Goal: Transaction & Acquisition: Book appointment/travel/reservation

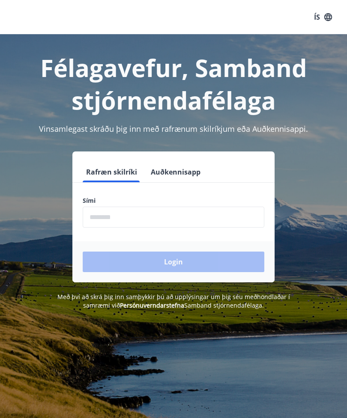
click at [114, 214] on input "phone" at bounding box center [174, 217] width 182 height 21
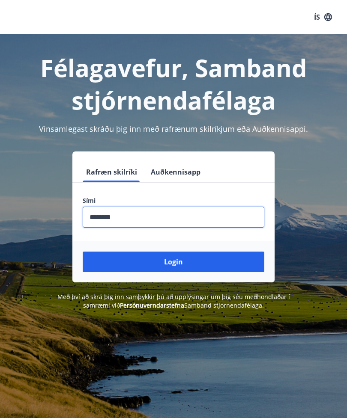
type input "********"
click at [181, 264] on button "Login" at bounding box center [174, 262] width 182 height 21
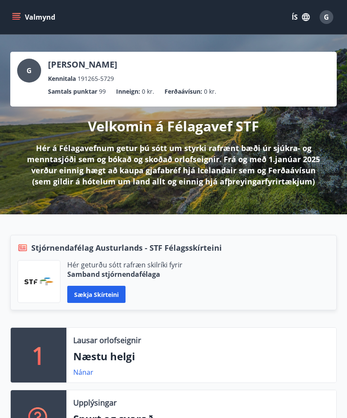
click at [23, 16] on button "Valmynd" at bounding box center [34, 16] width 48 height 15
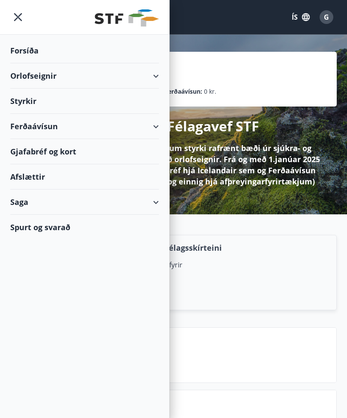
click at [48, 77] on div "Orlofseignir" at bounding box center [84, 75] width 149 height 25
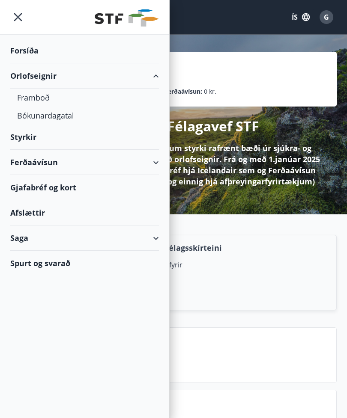
click at [62, 117] on div "Bókunardagatal" at bounding box center [84, 116] width 135 height 18
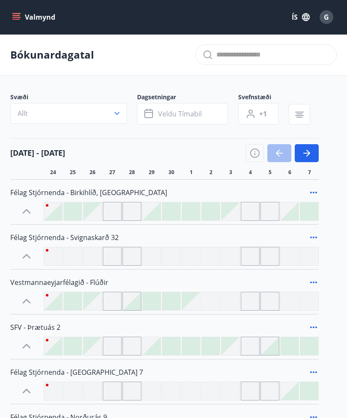
click at [179, 117] on span "Veldu tímabil" at bounding box center [180, 113] width 44 height 9
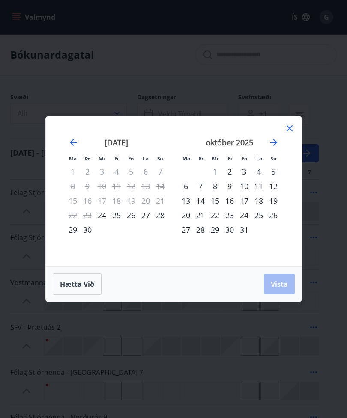
click at [247, 215] on div "24" at bounding box center [244, 215] width 15 height 15
click at [276, 213] on div "26" at bounding box center [273, 215] width 15 height 15
click at [281, 287] on span "Vista" at bounding box center [279, 284] width 17 height 9
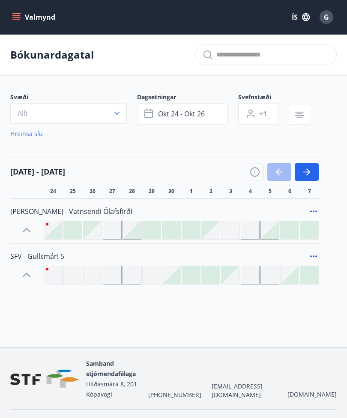
click at [310, 178] on button "button" at bounding box center [307, 172] width 24 height 18
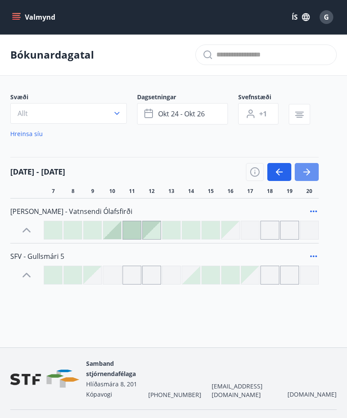
click at [308, 173] on icon "button" at bounding box center [308, 172] width 4 height 7
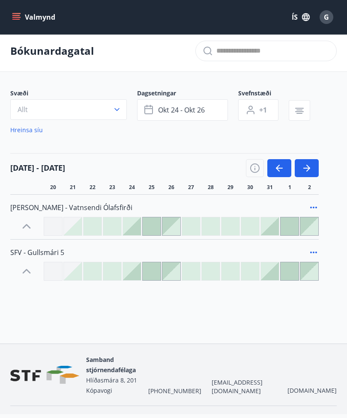
scroll to position [4, 0]
click at [258, 167] on icon "button" at bounding box center [255, 168] width 10 height 10
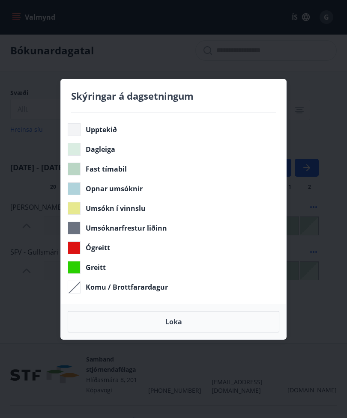
click at [331, 139] on div "Skýringar á dagsetningum Upptekið Dagleiga Fast tímabil Opnar umsóknir Umsókn í…" at bounding box center [173, 209] width 347 height 418
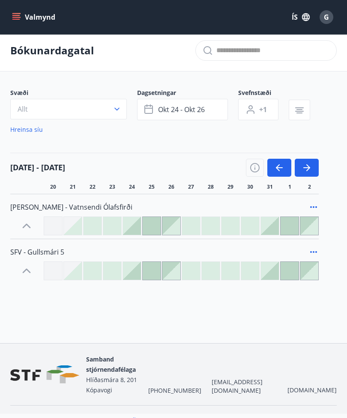
click at [273, 271] on div at bounding box center [270, 271] width 18 height 18
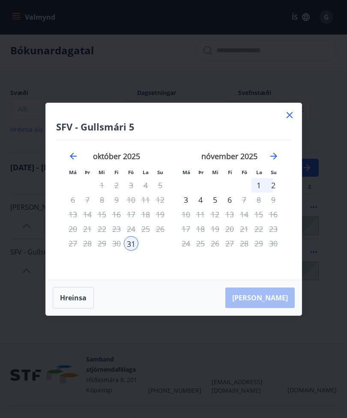
click at [294, 117] on icon at bounding box center [289, 115] width 10 height 10
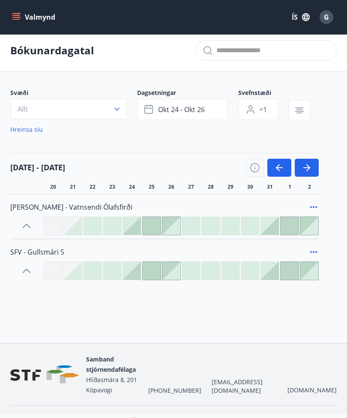
click at [118, 110] on icon "button" at bounding box center [117, 109] width 9 height 9
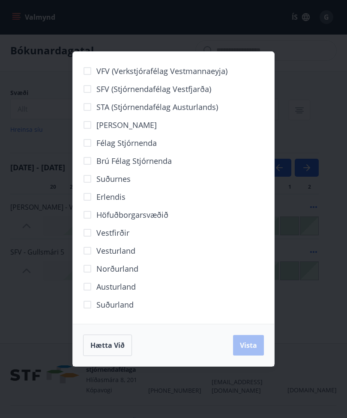
click at [155, 213] on span "Höfuðborgarsvæðið" at bounding box center [132, 214] width 72 height 11
click at [253, 345] on span "Vista" at bounding box center [248, 345] width 17 height 9
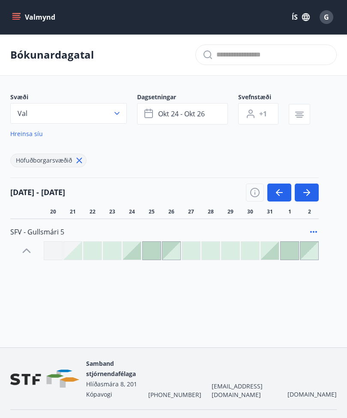
click at [138, 256] on div at bounding box center [132, 251] width 18 height 18
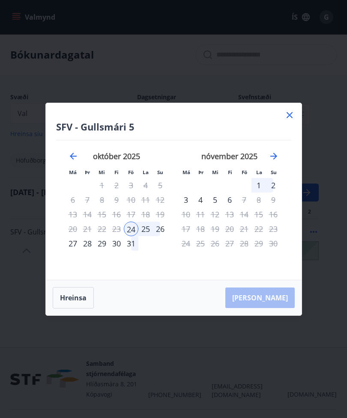
click at [165, 230] on div "26" at bounding box center [160, 229] width 15 height 15
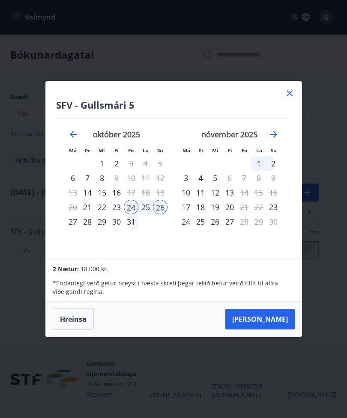
click at [292, 89] on icon at bounding box center [289, 93] width 10 height 10
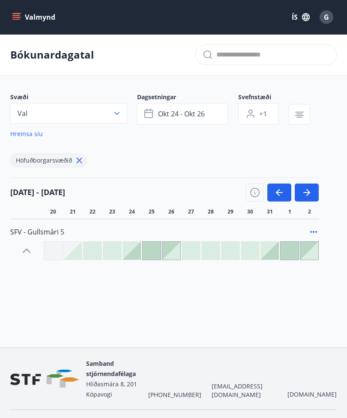
click at [230, 57] on input "text" at bounding box center [272, 55] width 113 height 14
type input "******"
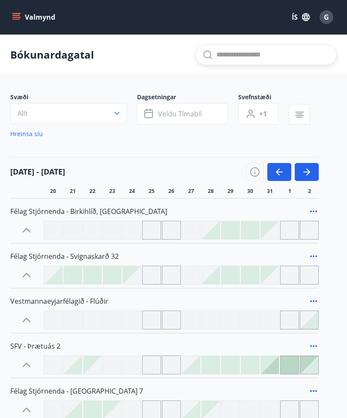
click at [119, 115] on icon "button" at bounding box center [117, 113] width 9 height 9
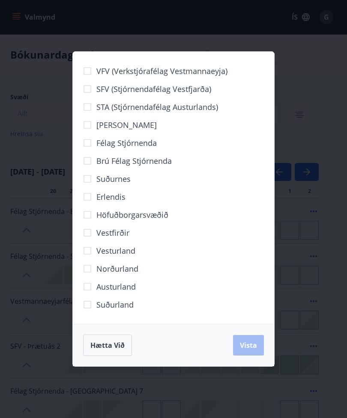
click at [148, 217] on span "Höfuðborgarsvæðið" at bounding box center [132, 214] width 72 height 11
click at [249, 347] on span "Vista" at bounding box center [248, 345] width 17 height 9
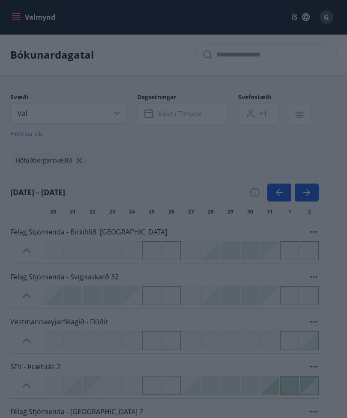
click at [333, 128] on div "Svæði Val Dagsetningar Veldu tímabil Svefnstæði +1 Hreinsa síu" at bounding box center [173, 118] width 326 height 51
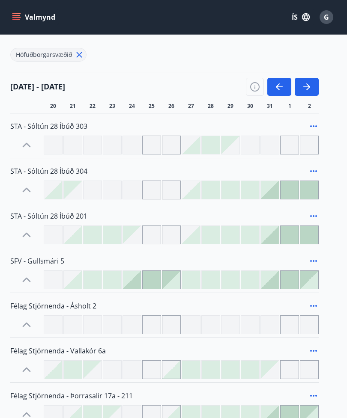
scroll to position [105, 0]
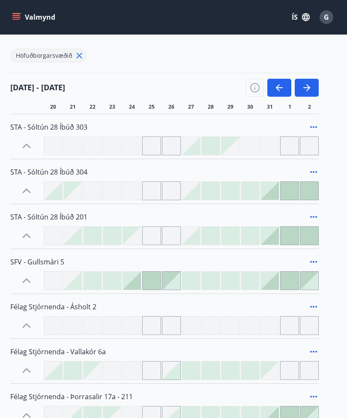
click at [256, 85] on icon "button" at bounding box center [255, 88] width 10 height 10
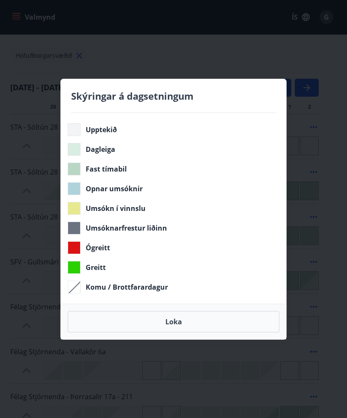
click at [340, 120] on div "Skýringar á dagsetningum Upptekið Dagleiga Fast tímabil Opnar umsóknir Umsókn í…" at bounding box center [173, 209] width 347 height 418
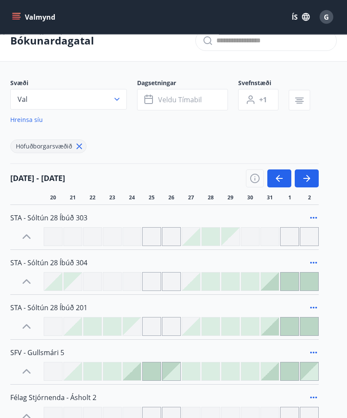
scroll to position [0, 0]
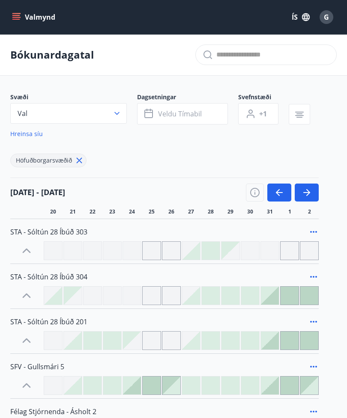
click at [19, 18] on icon "menu" at bounding box center [16, 17] width 9 height 1
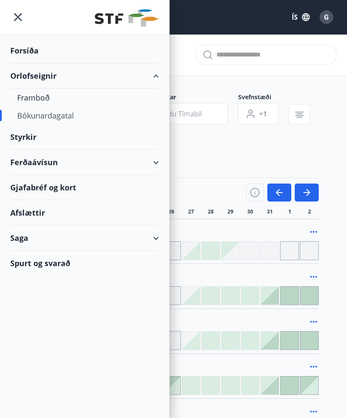
click at [47, 96] on div "Framboð" at bounding box center [84, 98] width 135 height 18
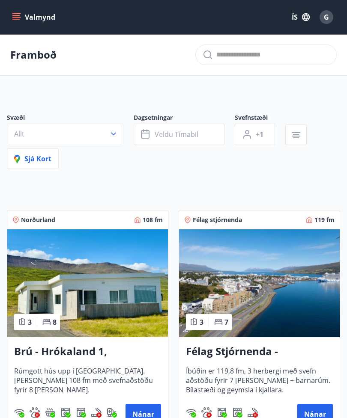
click at [116, 129] on button "Allt" at bounding box center [65, 134] width 116 height 21
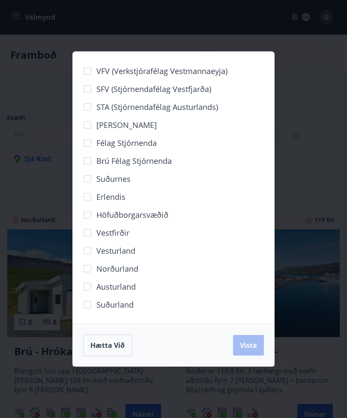
click at [149, 211] on span "Höfuðborgarsvæðið" at bounding box center [132, 214] width 72 height 11
click at [254, 343] on span "Vista" at bounding box center [248, 345] width 17 height 9
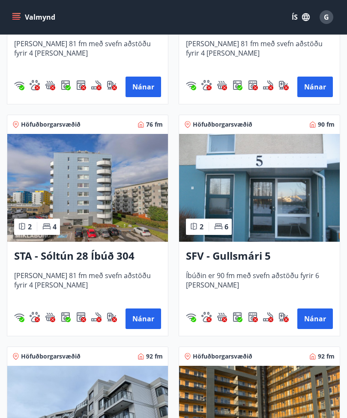
scroll to position [599, 0]
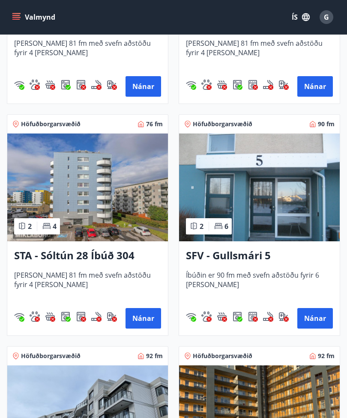
click at [253, 257] on h3 "SFV - Gullsmári 5" at bounding box center [259, 255] width 147 height 15
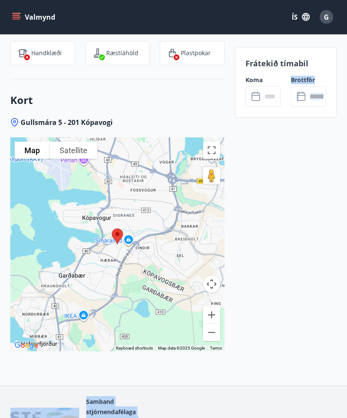
scroll to position [1237, 0]
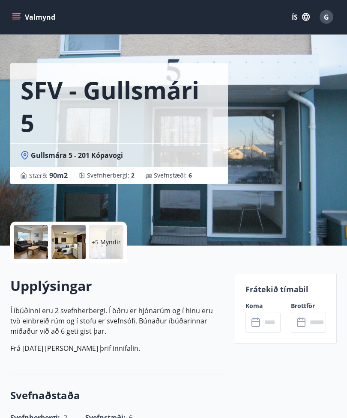
scroll to position [0, 0]
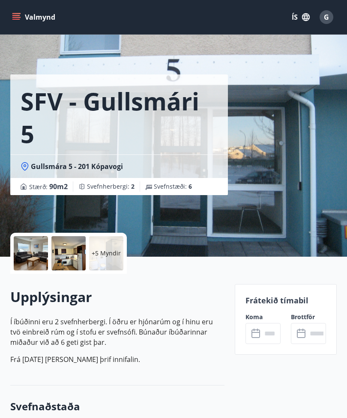
click at [332, 12] on span "G" at bounding box center [326, 17] width 14 height 14
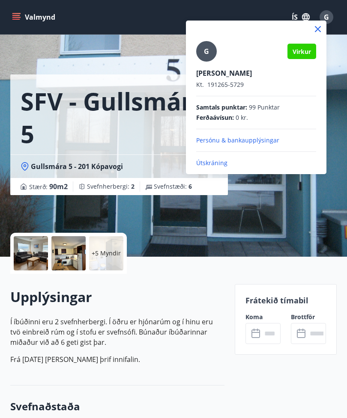
click at [218, 159] on p "Útskráning" at bounding box center [256, 163] width 120 height 9
click at [215, 161] on p "Útskráning" at bounding box center [256, 163] width 120 height 9
